Goal: Task Accomplishment & Management: Use online tool/utility

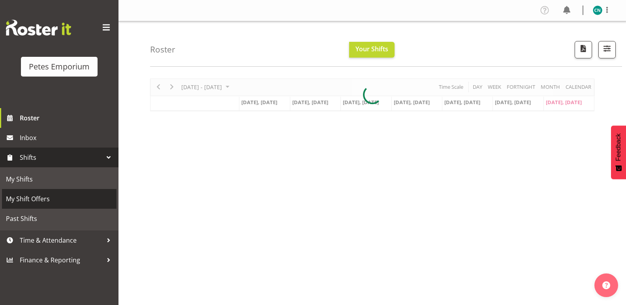
click at [36, 195] on span "My Shift Offers" at bounding box center [59, 199] width 107 height 12
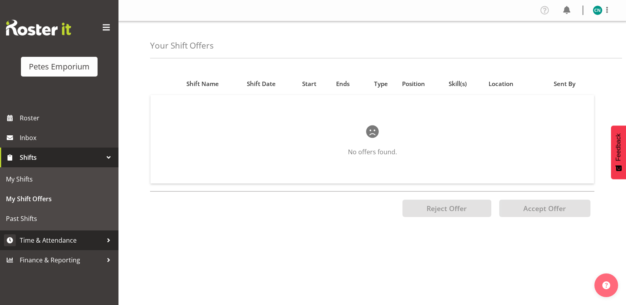
click at [62, 241] on span "Time & Attendance" at bounding box center [61, 241] width 83 height 12
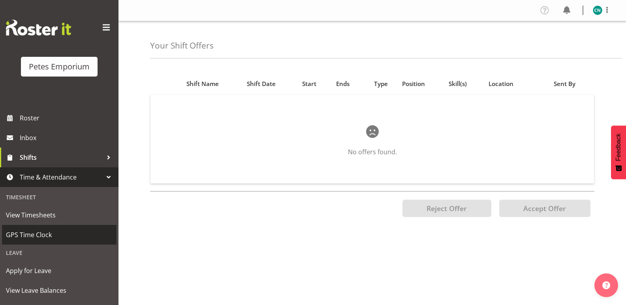
click at [36, 230] on span "GPS Time Clock" at bounding box center [59, 235] width 107 height 12
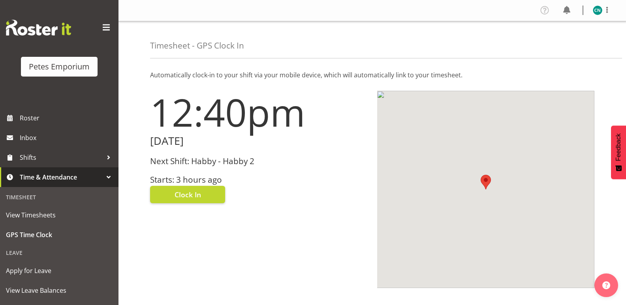
click at [200, 172] on div "Next Shift: Habby - Habby 2 Starts: 3 hours ago" at bounding box center [259, 171] width 218 height 28
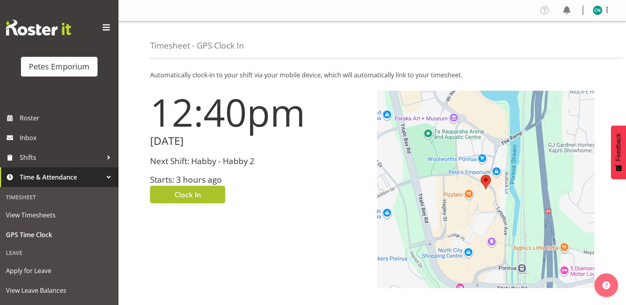
click at [200, 191] on span "Clock In" at bounding box center [188, 195] width 26 height 10
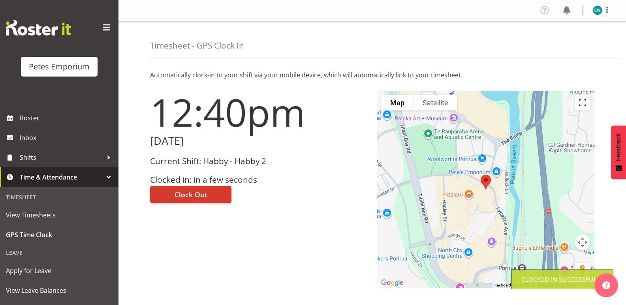
click at [598, 9] on img at bounding box center [597, 10] width 9 height 9
click at [557, 41] on link "Log Out" at bounding box center [574, 41] width 76 height 14
